Goal: Check status: Check status

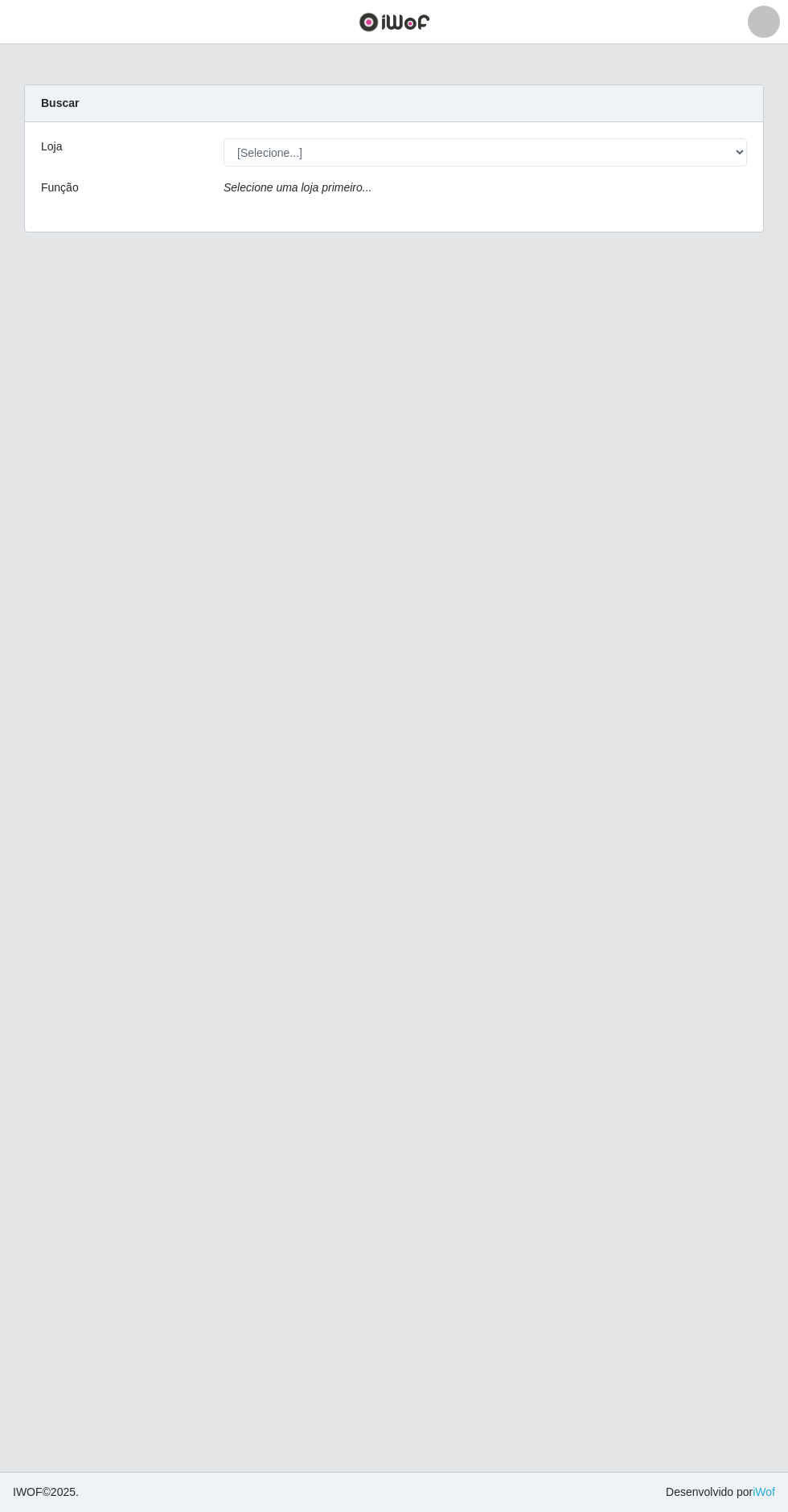
click at [483, 110] on div "Buscar" at bounding box center [393, 104] width 738 height 37
click at [498, 151] on select "[Selecione...] Extrabom - Loja 05 [GEOGRAPHIC_DATA]" at bounding box center [485, 153] width 523 height 28
select select "494"
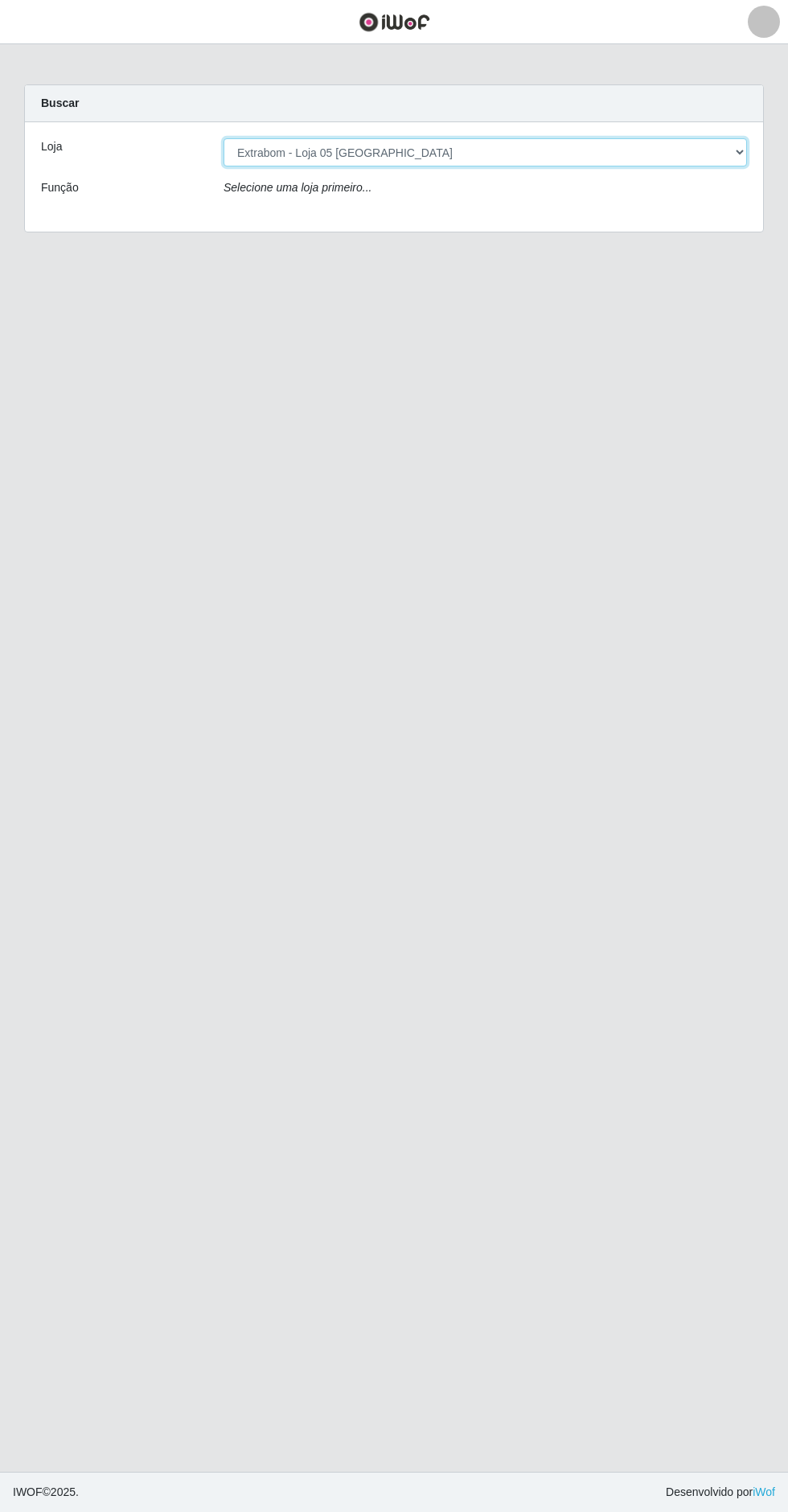
click at [224, 139] on select "[Selecione...] Extrabom - Loja 05 [GEOGRAPHIC_DATA]" at bounding box center [485, 153] width 523 height 28
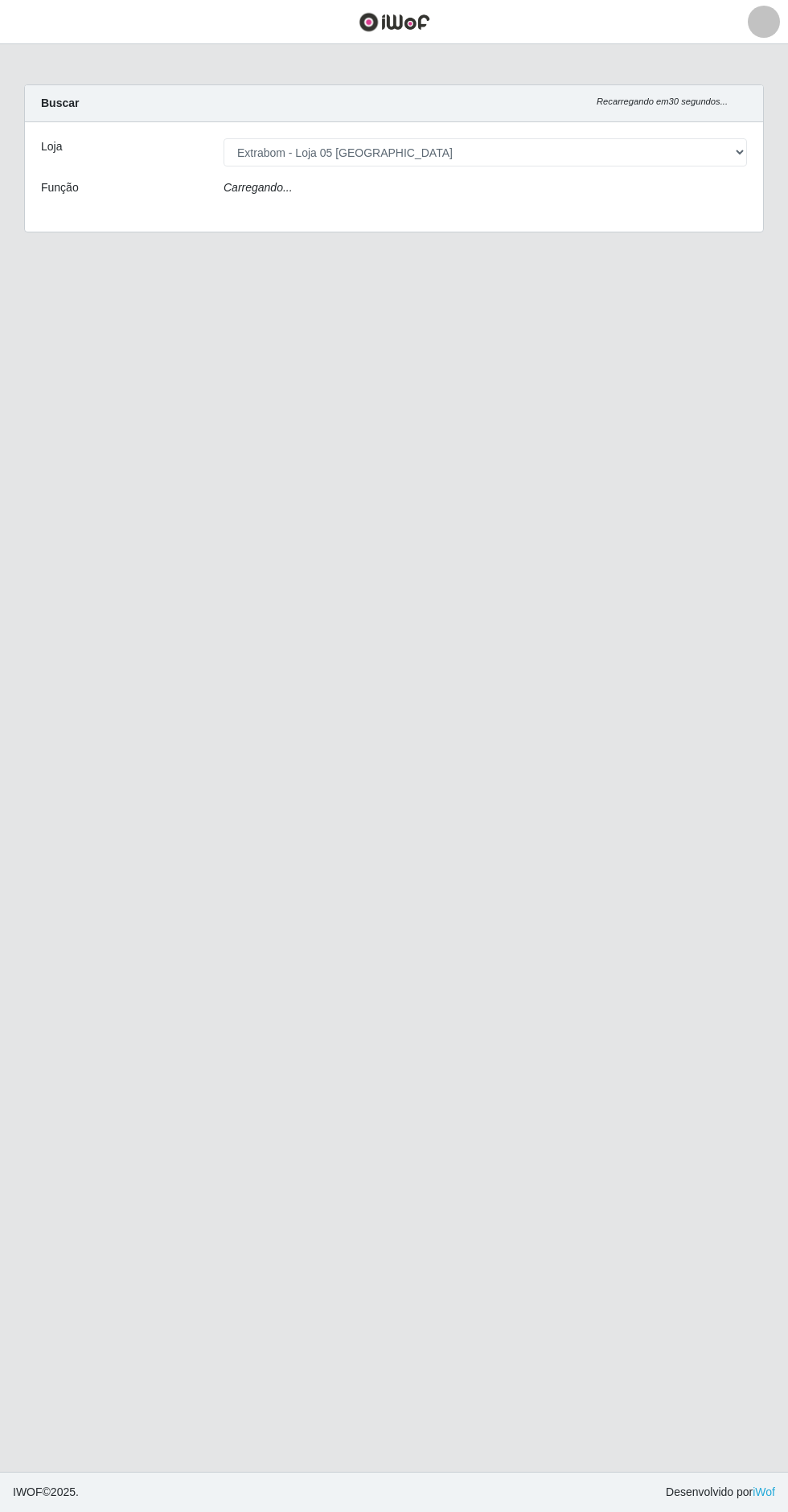
click at [692, 733] on main "Carregando... Buscar Recarregando em 30 segundos... Loja [Selecione...] Extrabo…" at bounding box center [394, 758] width 788 height 1428
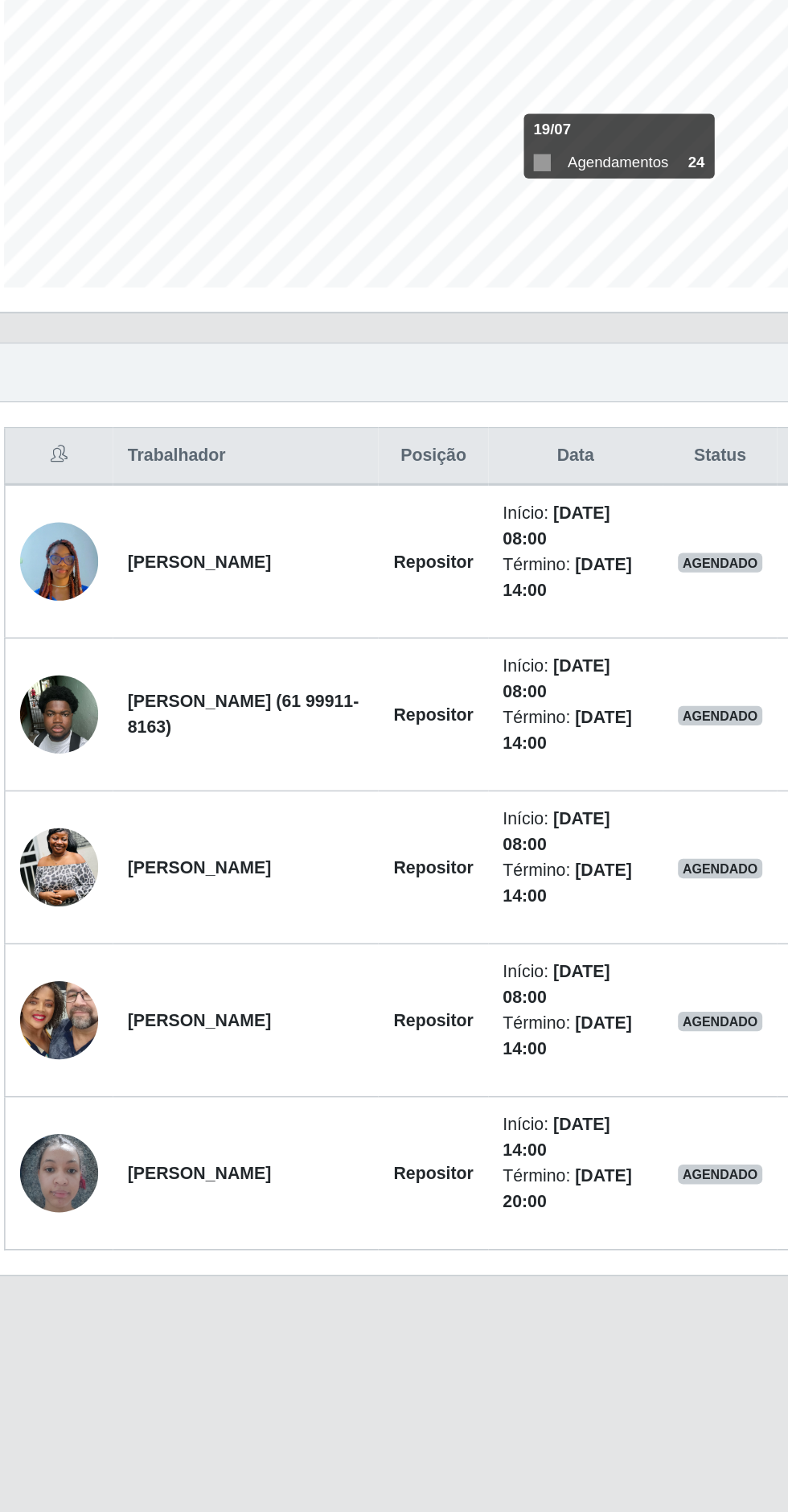
scroll to position [4, 0]
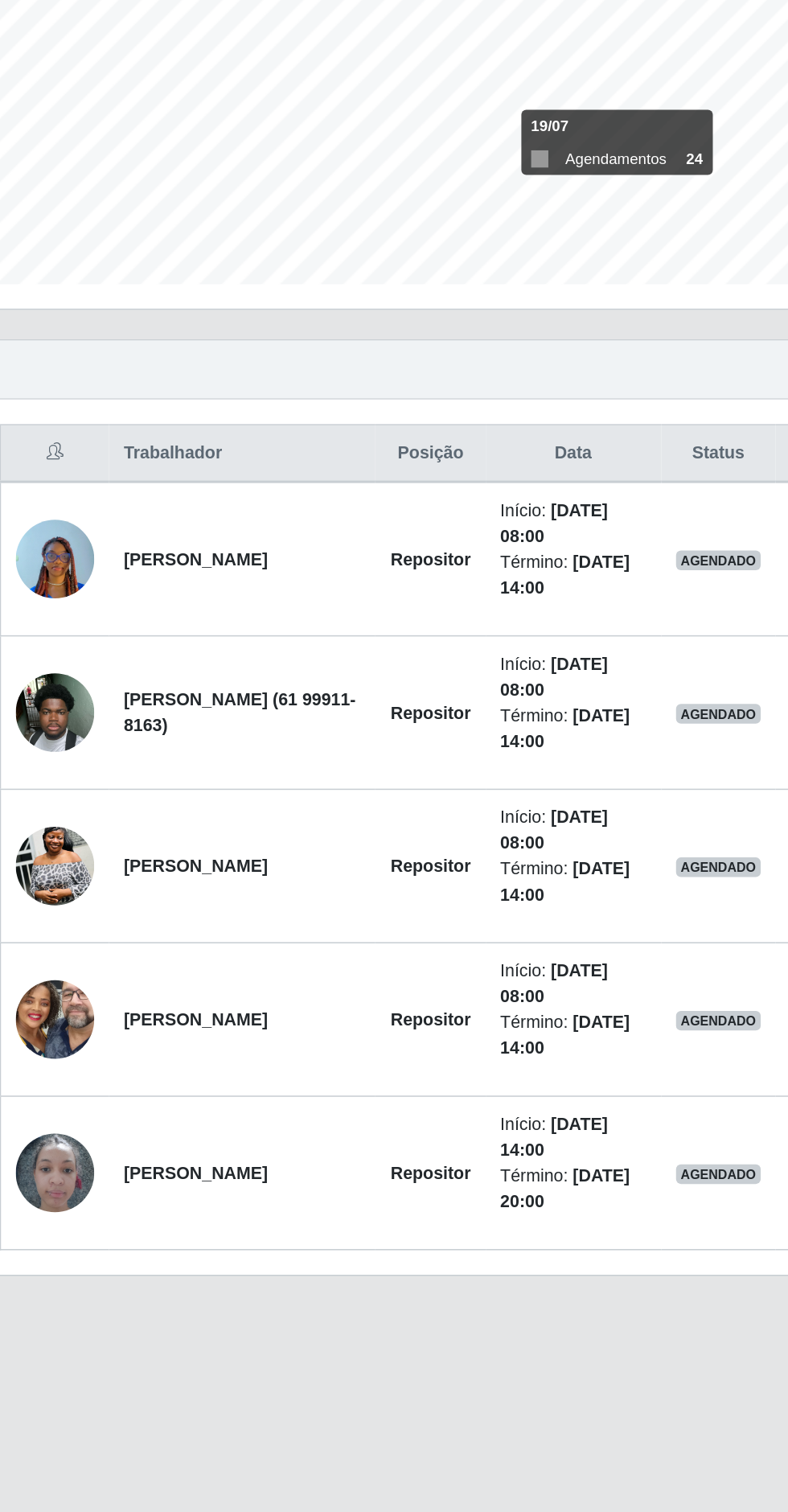
click at [91, 1147] on img at bounding box center [77, 1157] width 52 height 68
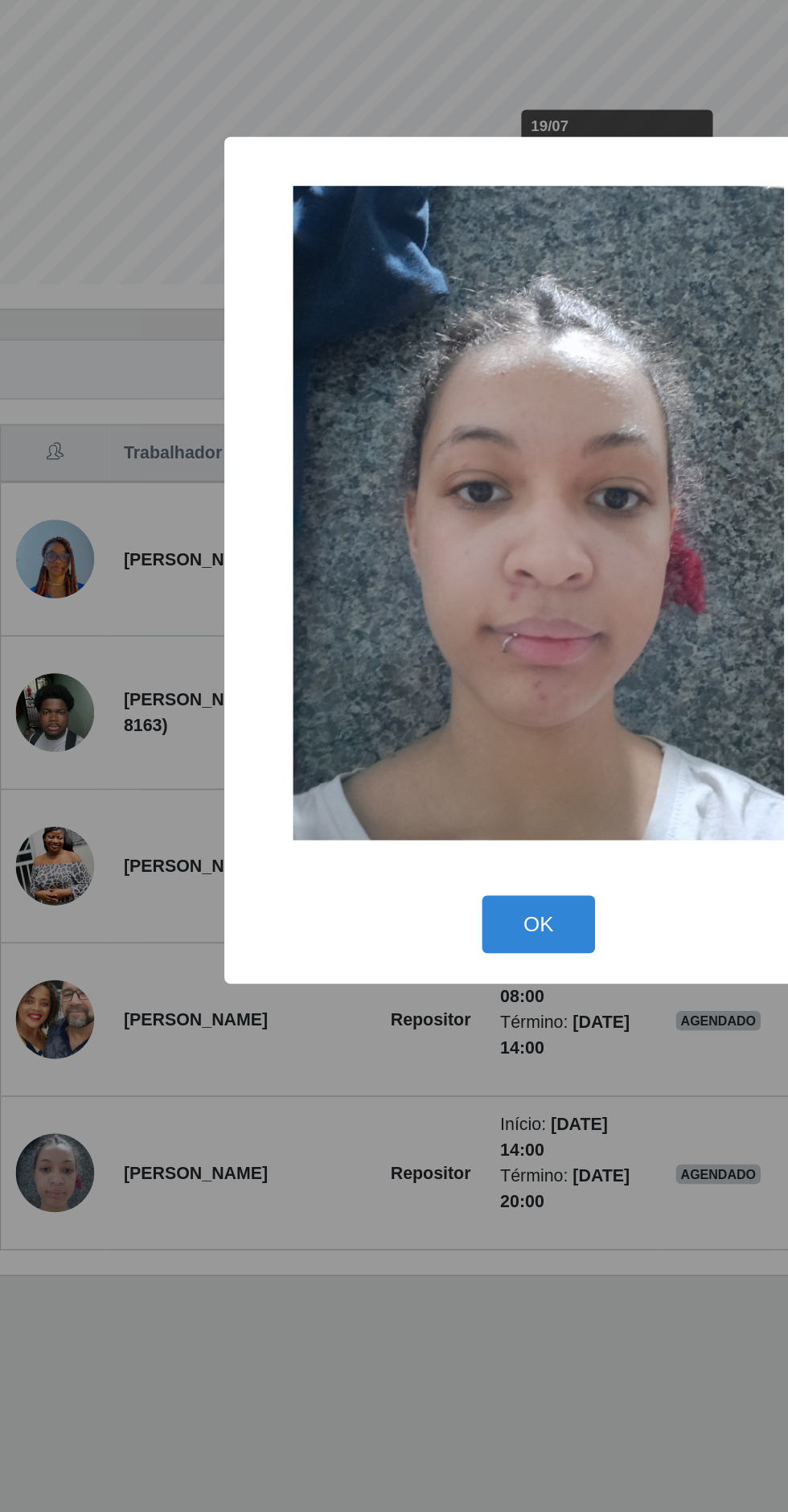
click at [407, 993] on button "OK" at bounding box center [394, 994] width 75 height 38
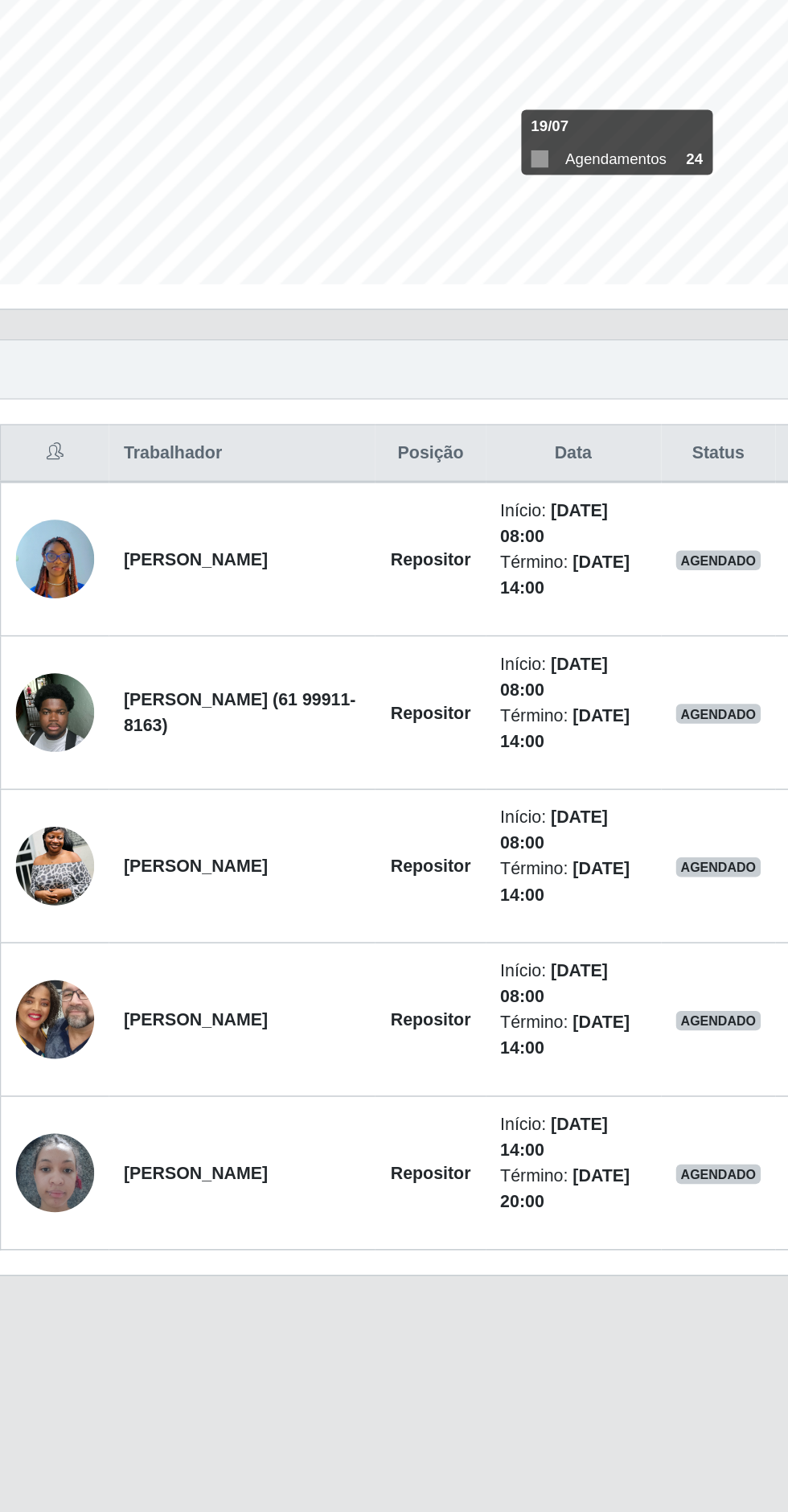
click at [82, 848] on img at bounding box center [77, 855] width 52 height 91
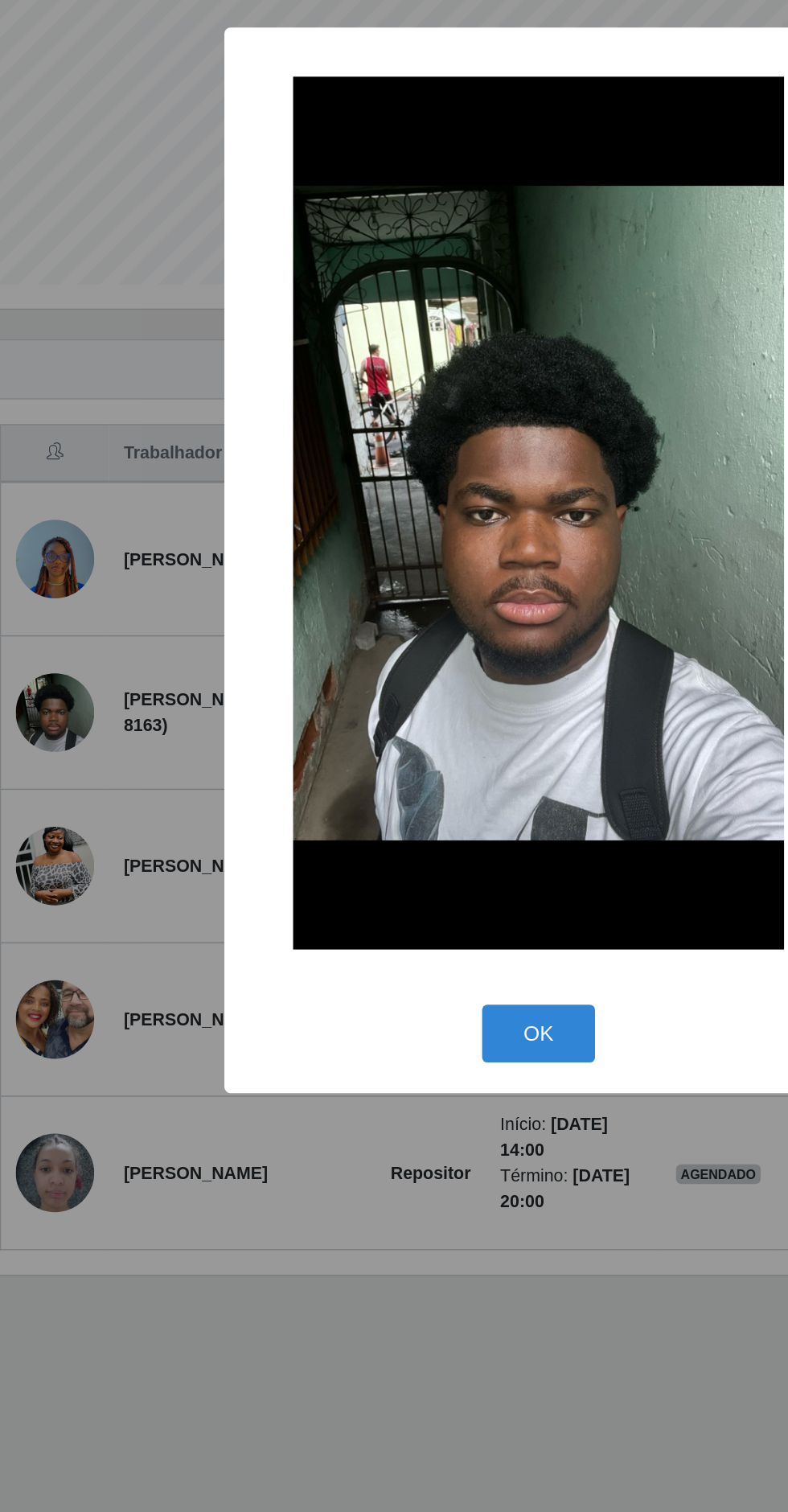
click at [416, 1062] on button "OK" at bounding box center [394, 1066] width 75 height 38
